Goal: Task Accomplishment & Management: Use online tool/utility

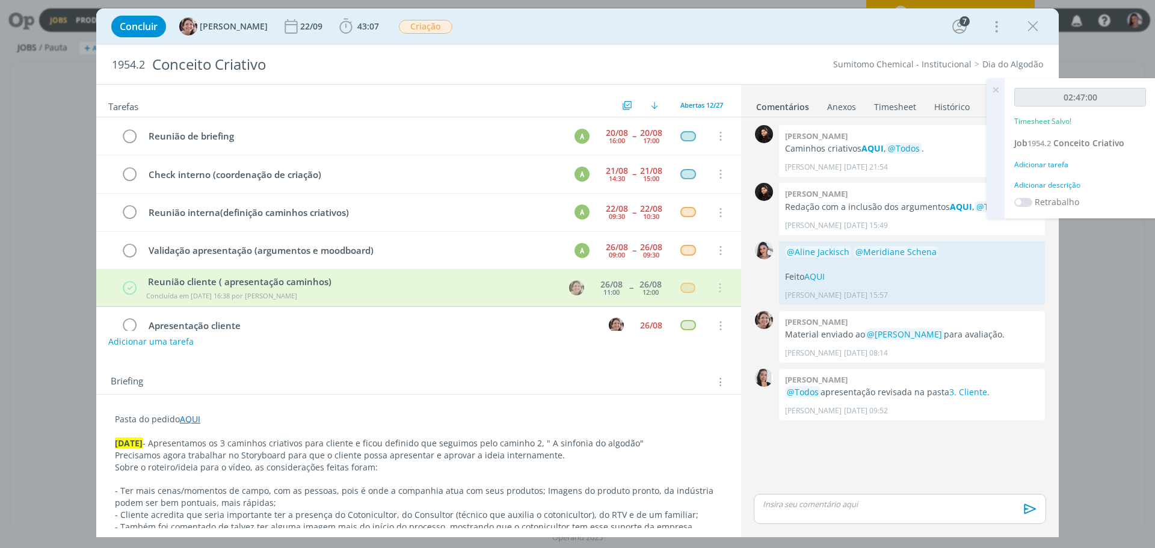
scroll to position [157, 0]
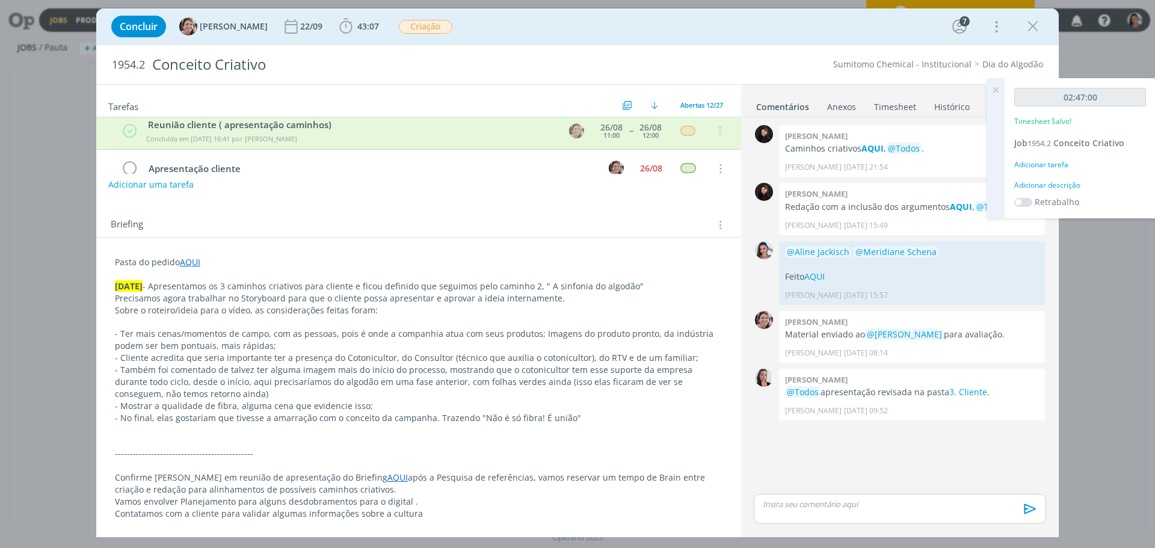
click at [616, 399] on p "- Também foi comentado de talvez ter alguma imagem mais do início do processo, …" at bounding box center [419, 382] width 608 height 36
click at [354, 20] on span "43:07" at bounding box center [359, 26] width 45 height 18
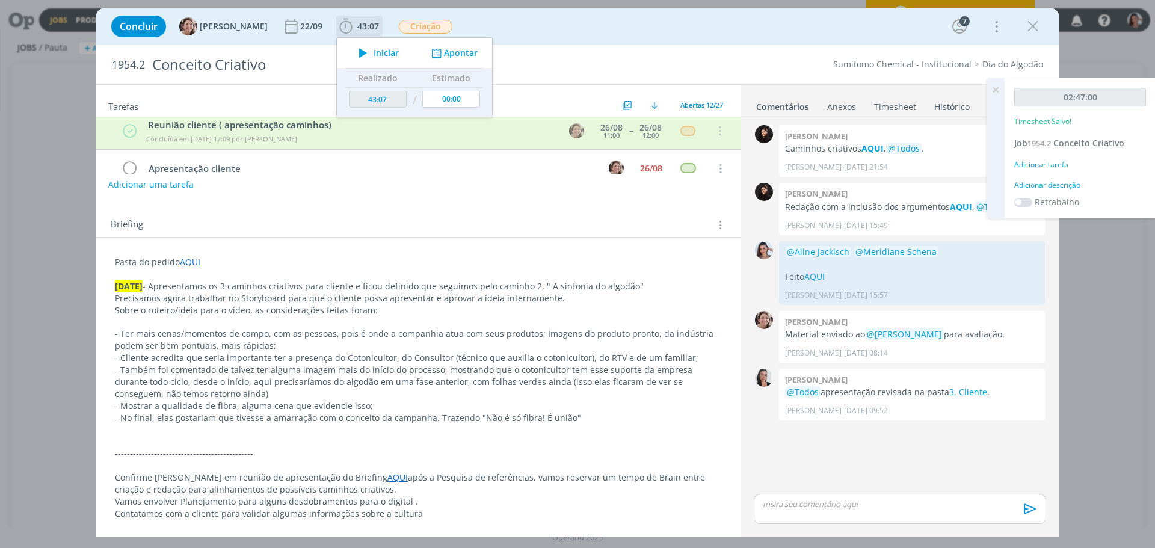
click at [374, 57] on span "Iniciar" at bounding box center [386, 53] width 25 height 8
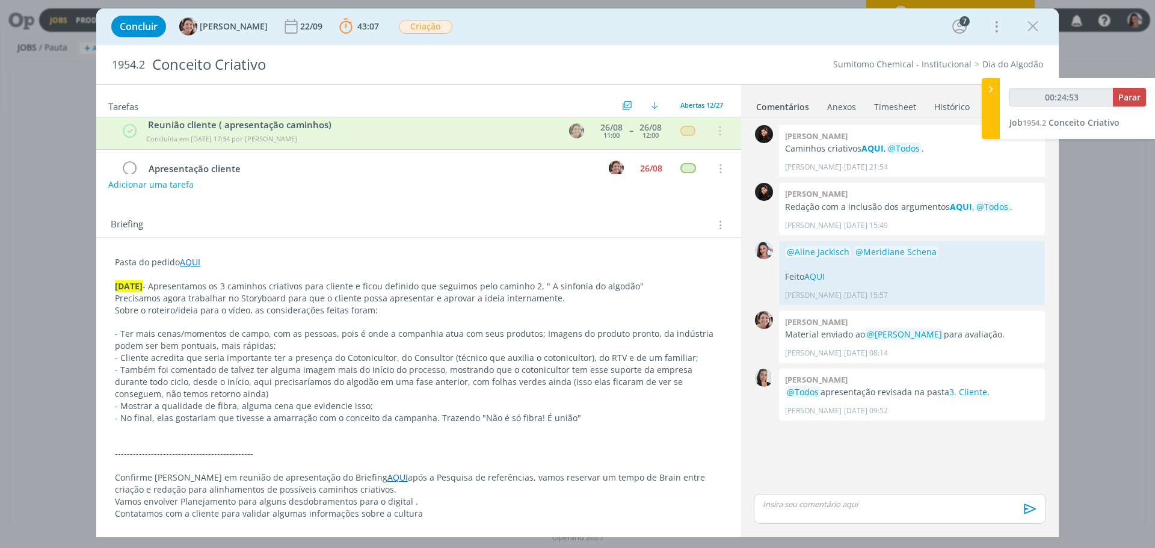
click at [637, 401] on p "- Mostrar a qualidade de fibra, alguma cena que evidencie isso;" at bounding box center [419, 406] width 608 height 12
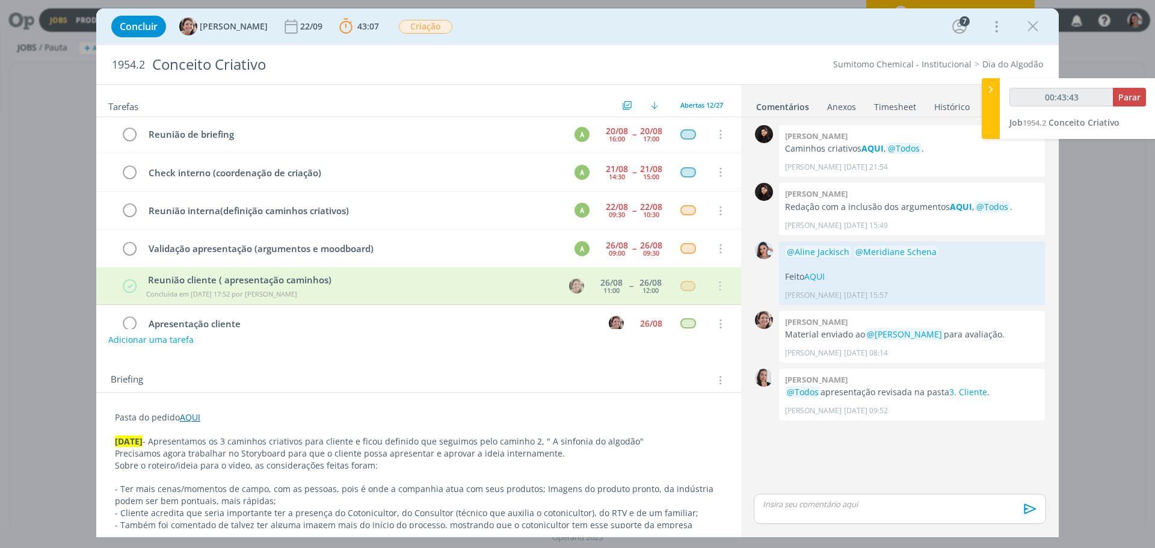
scroll to position [0, 0]
click at [1126, 99] on span "Parar" at bounding box center [1130, 96] width 22 height 11
type input "00:52:00"
